Goal: Information Seeking & Learning: Check status

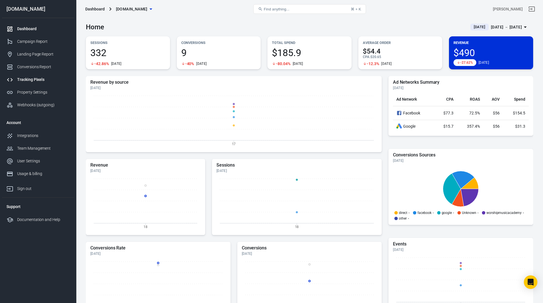
click at [29, 81] on div "Tracking Pixels" at bounding box center [43, 80] width 52 height 6
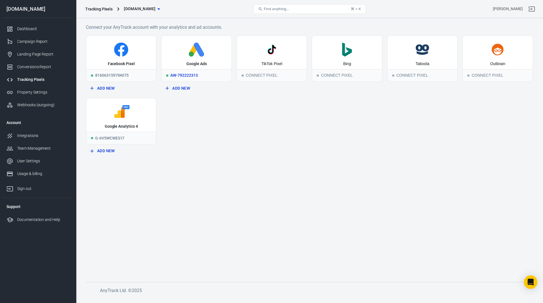
click at [201, 50] on icon at bounding box center [199, 50] width 10 height 14
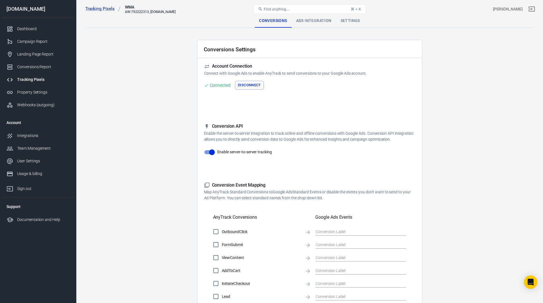
checkbox input "true"
type input "TNWkCNnzzNEaEOm04fkC"
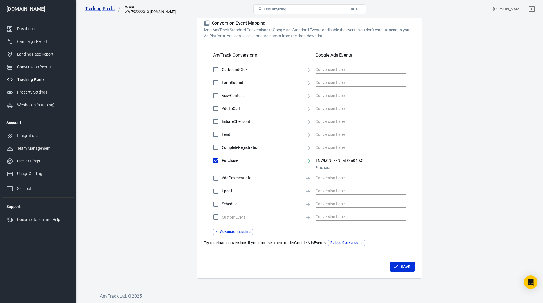
scroll to position [162, 0]
click at [30, 64] on div "Conversions Report" at bounding box center [43, 67] width 52 height 6
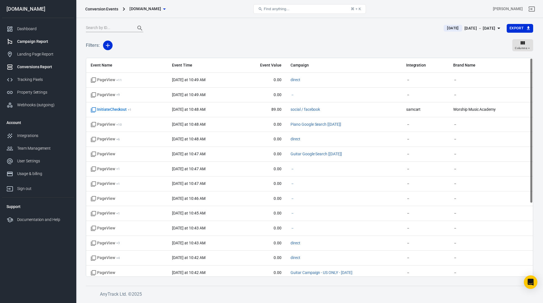
click at [30, 41] on div "Campaign Report" at bounding box center [43, 42] width 52 height 6
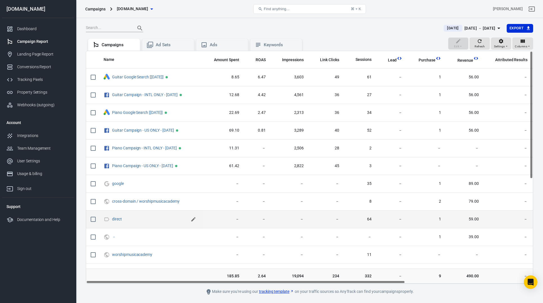
click at [195, 220] on icon "scrollable content" at bounding box center [194, 219] width 6 height 6
click at [194, 218] on icon "scrollable content" at bounding box center [194, 219] width 4 height 4
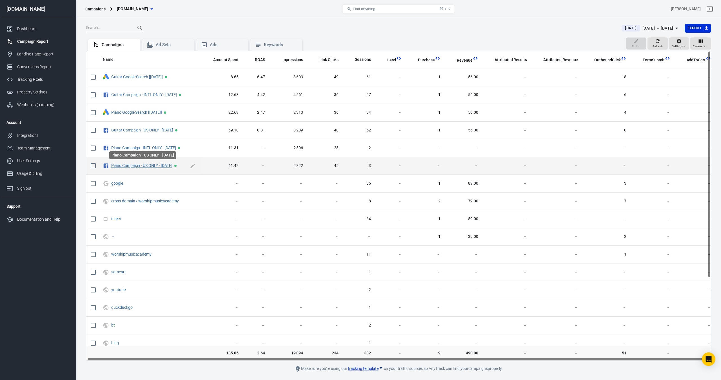
click at [143, 164] on link "Piano Campaign - US ONLY - [DATE]" at bounding box center [141, 165] width 61 height 5
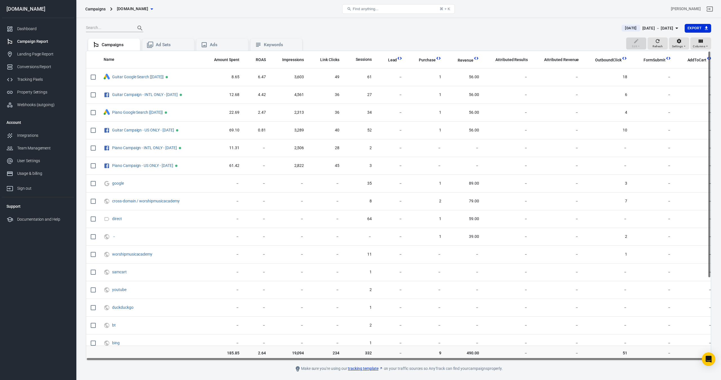
click at [543, 28] on span "[DATE]" at bounding box center [631, 28] width 16 height 6
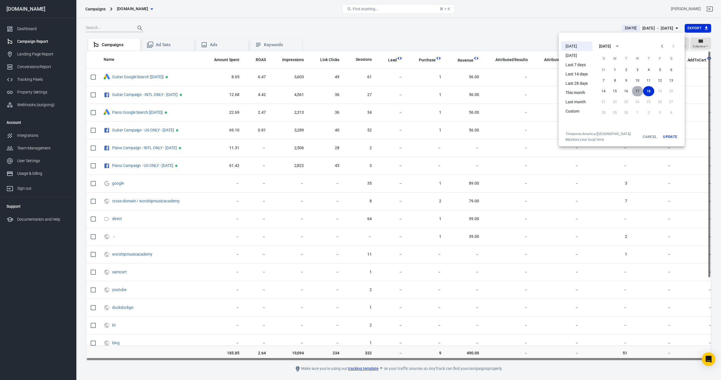
click at [543, 89] on button "17" at bounding box center [637, 91] width 11 height 10
click at [543, 91] on button "17" at bounding box center [637, 91] width 11 height 10
click at [543, 136] on button "Update" at bounding box center [670, 137] width 18 height 10
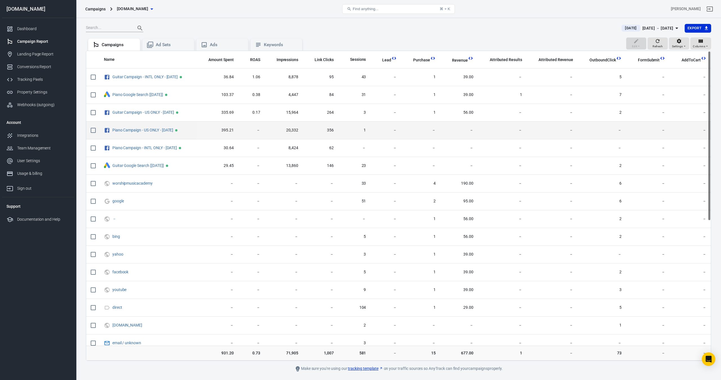
click at [370, 131] on td "1" at bounding box center [354, 131] width 32 height 18
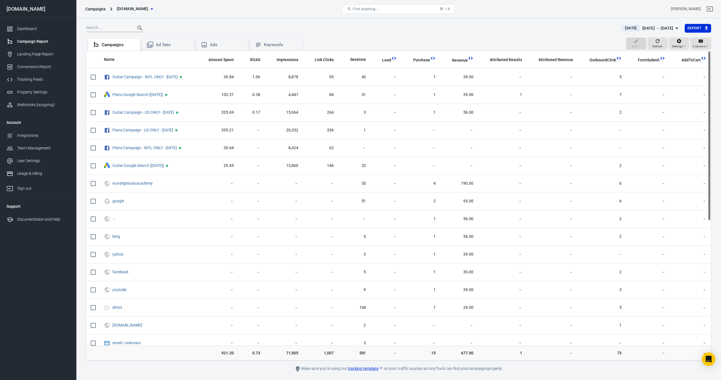
click at [675, 28] on icon "button" at bounding box center [676, 28] width 3 height 1
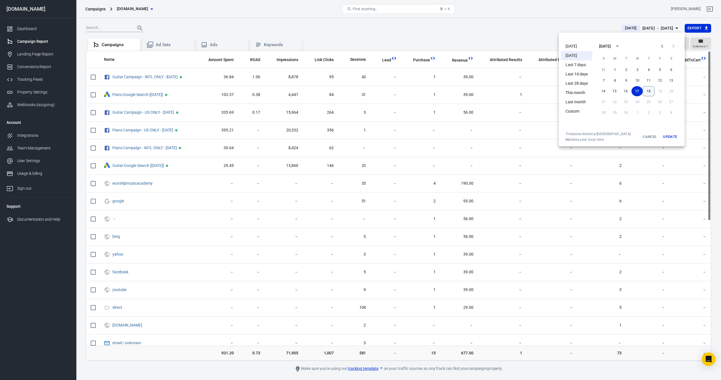
click at [651, 93] on button "18" at bounding box center [649, 91] width 12 height 10
click at [672, 139] on button "Update" at bounding box center [670, 137] width 18 height 10
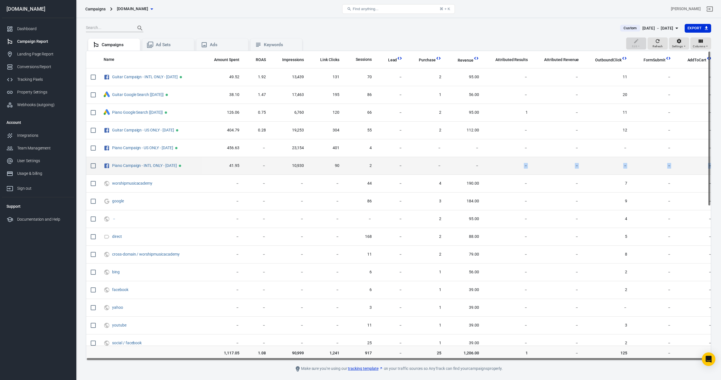
drag, startPoint x: 495, startPoint y: 163, endPoint x: 701, endPoint y: 168, distance: 206.5
click at [701, 168] on tr "Piano Campaign - INTL ONLY - [DATE] 41.95 － 10,930 90 2 － － － － － － － －" at bounding box center [401, 166] width 630 height 18
click at [546, 169] on td "－" at bounding box center [557, 166] width 51 height 18
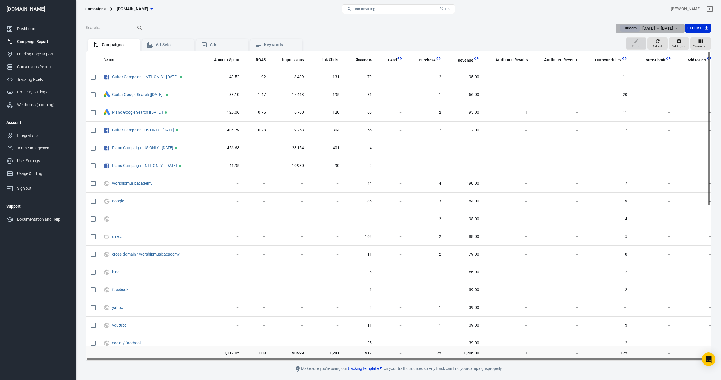
click at [673, 28] on icon "button" at bounding box center [676, 28] width 7 height 7
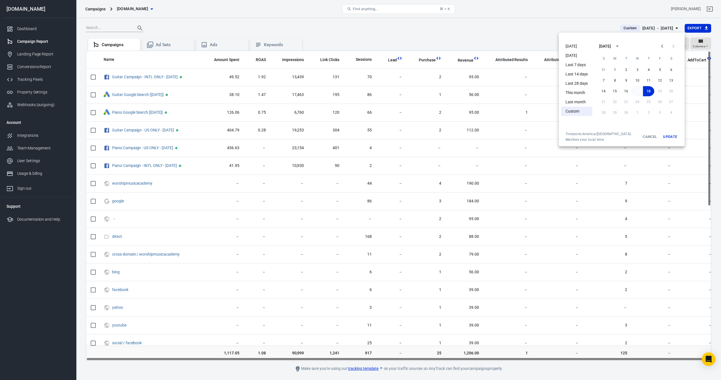
click at [638, 92] on button "17" at bounding box center [637, 91] width 11 height 10
click at [670, 135] on button "Update" at bounding box center [670, 137] width 18 height 10
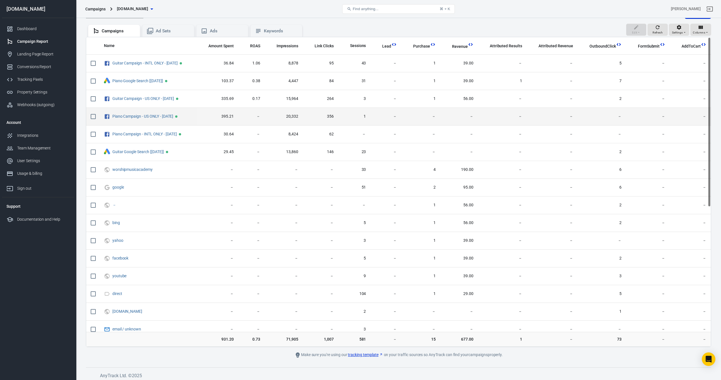
click at [379, 124] on td "－" at bounding box center [385, 117] width 31 height 18
